Goal: Go to known website: Access a specific website the user already knows

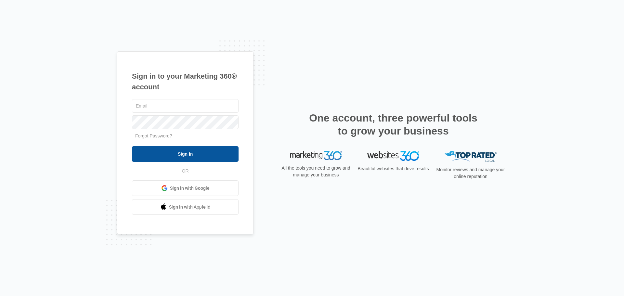
type input "[EMAIL_ADDRESS][DOMAIN_NAME]"
click at [156, 153] on input "Sign In" at bounding box center [185, 154] width 107 height 16
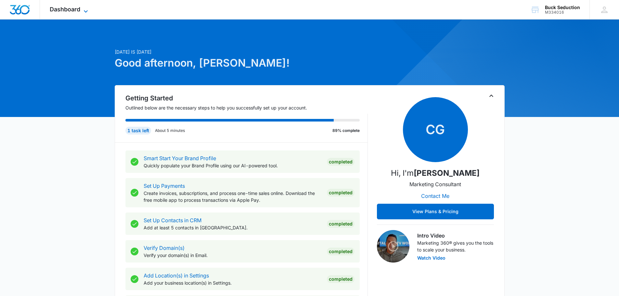
click at [74, 10] on span "Dashboard" at bounding box center [65, 9] width 31 height 7
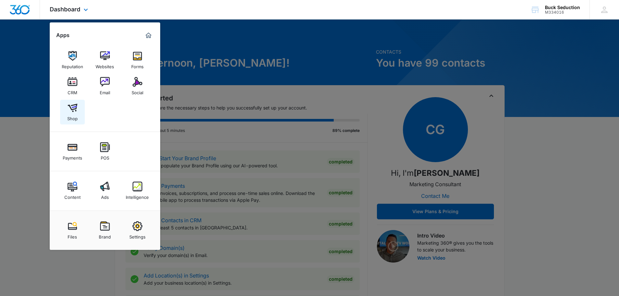
click at [72, 106] on img at bounding box center [73, 108] width 10 height 10
